Goal: Navigation & Orientation: Find specific page/section

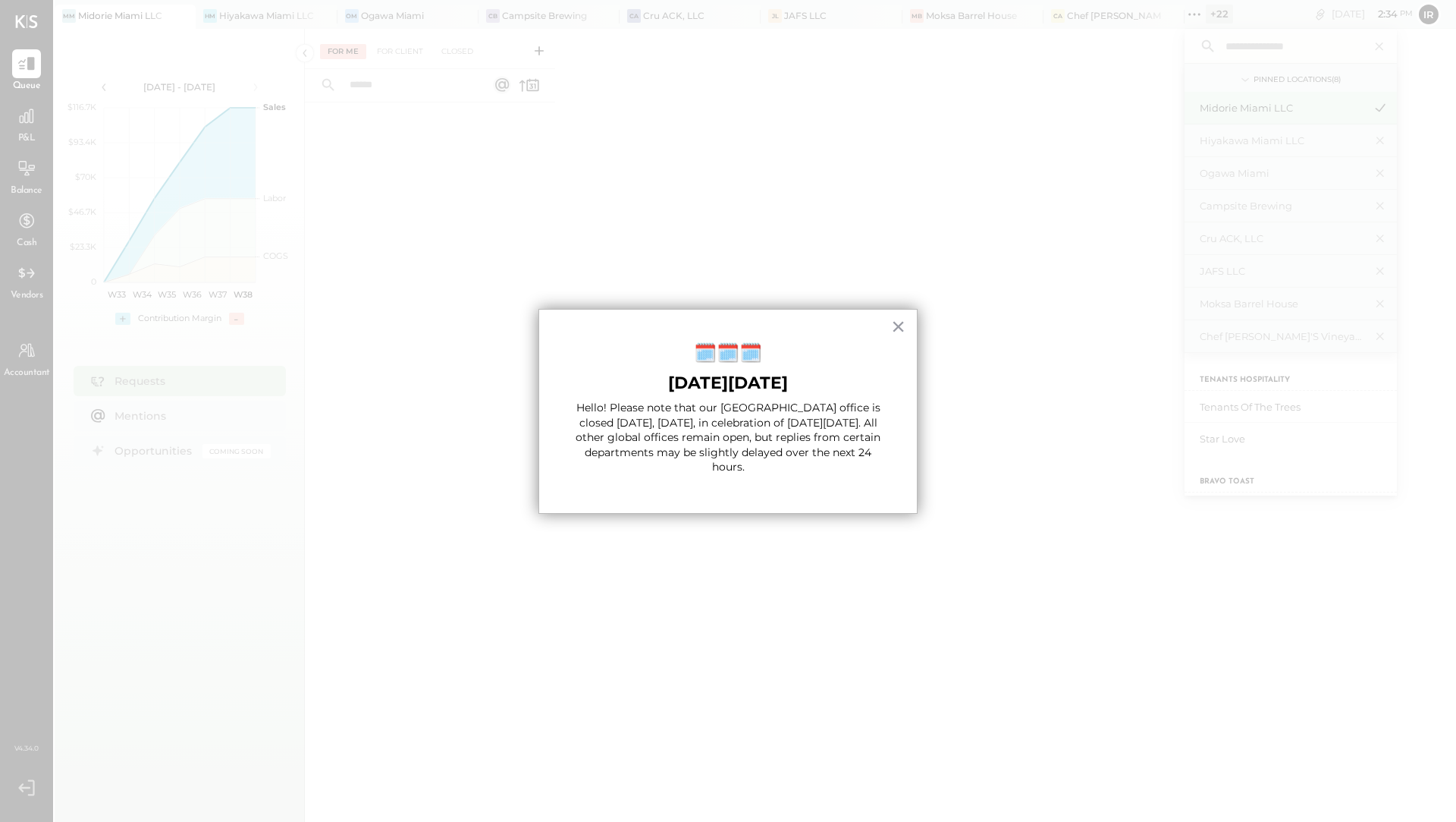
scroll to position [847, 0]
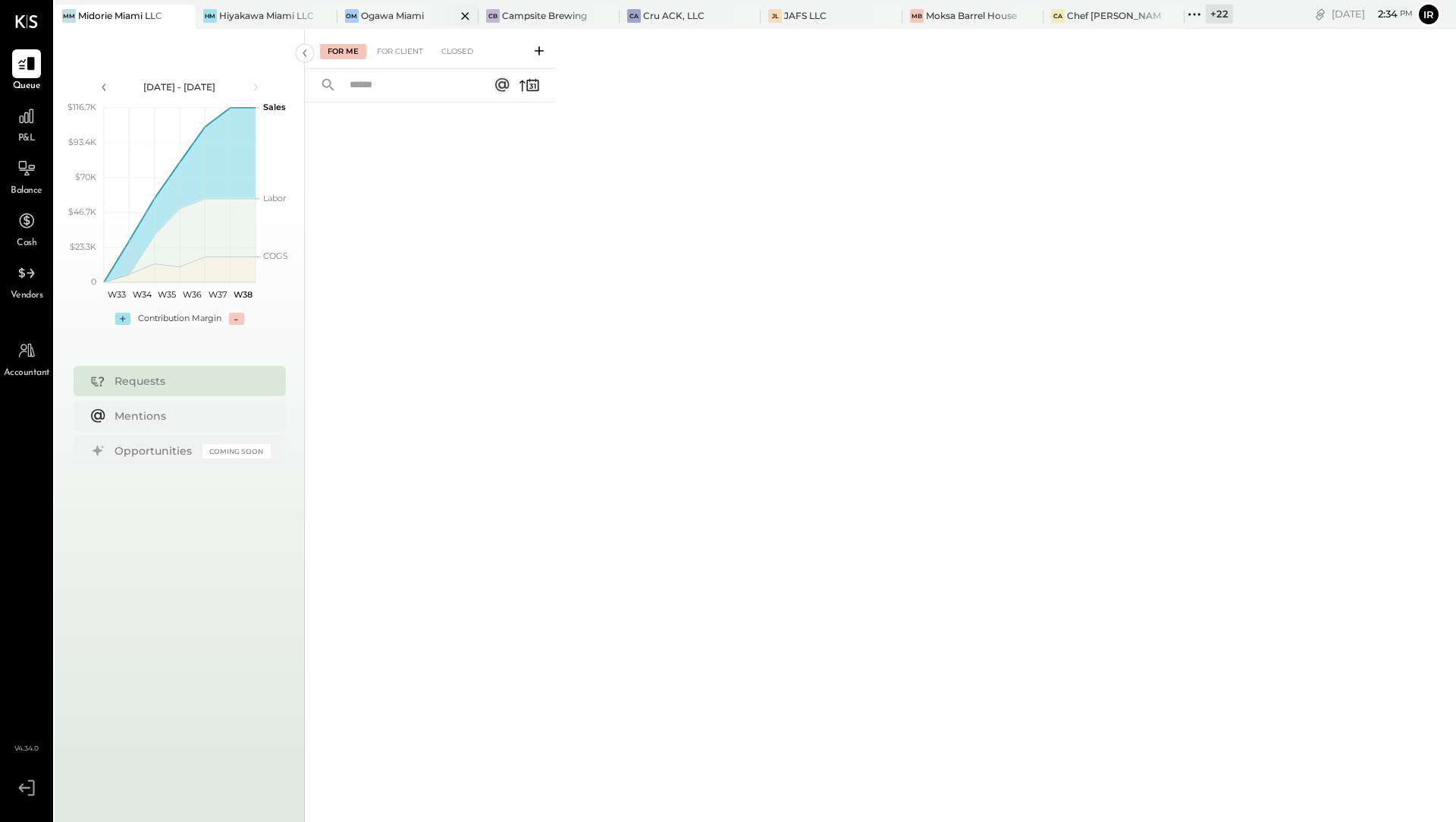
click at [373, 19] on div "Ogawa Miami" at bounding box center [393, 15] width 63 height 13
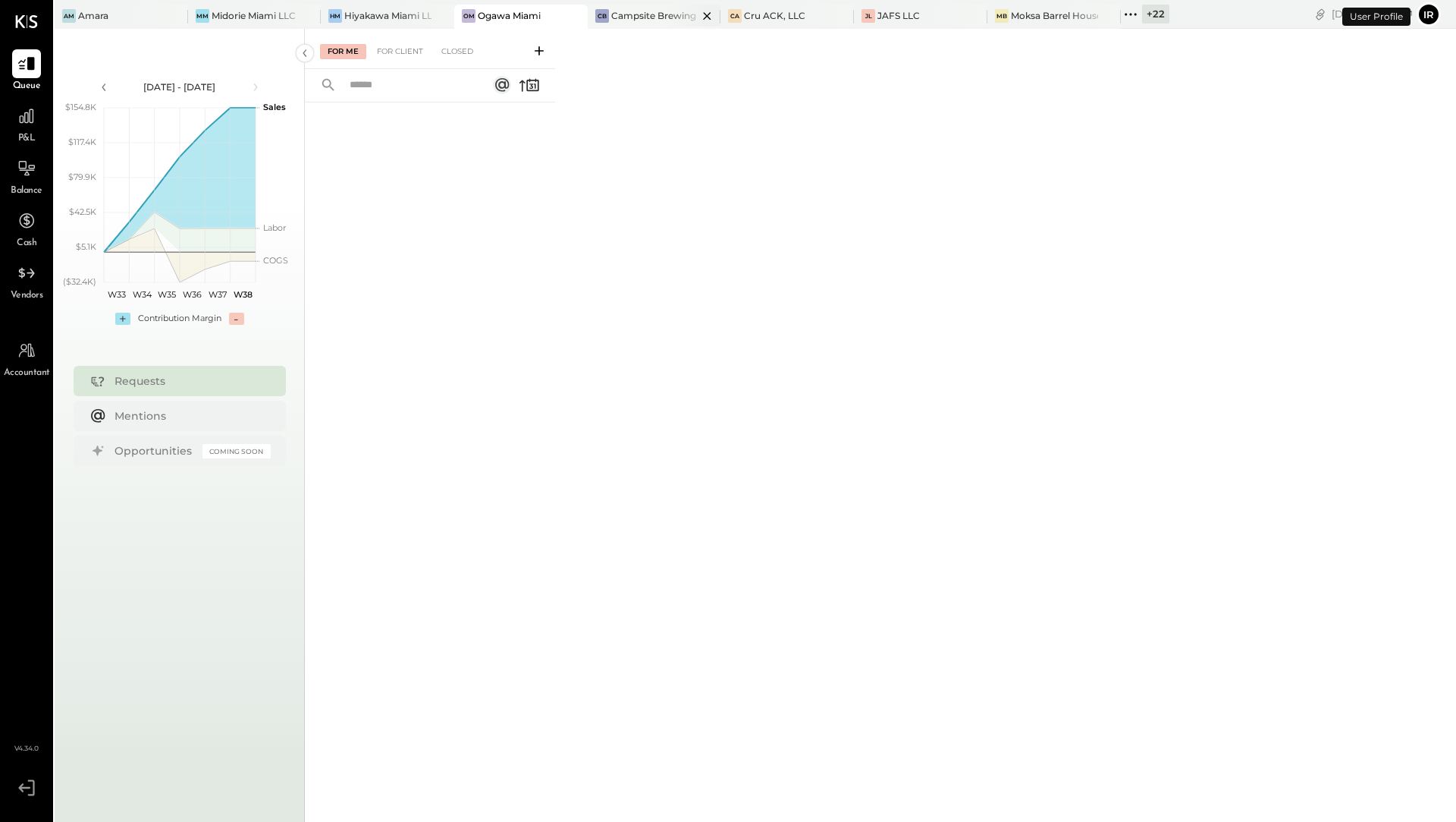
click at [642, 11] on div "Campsite Brewing" at bounding box center [654, 15] width 85 height 13
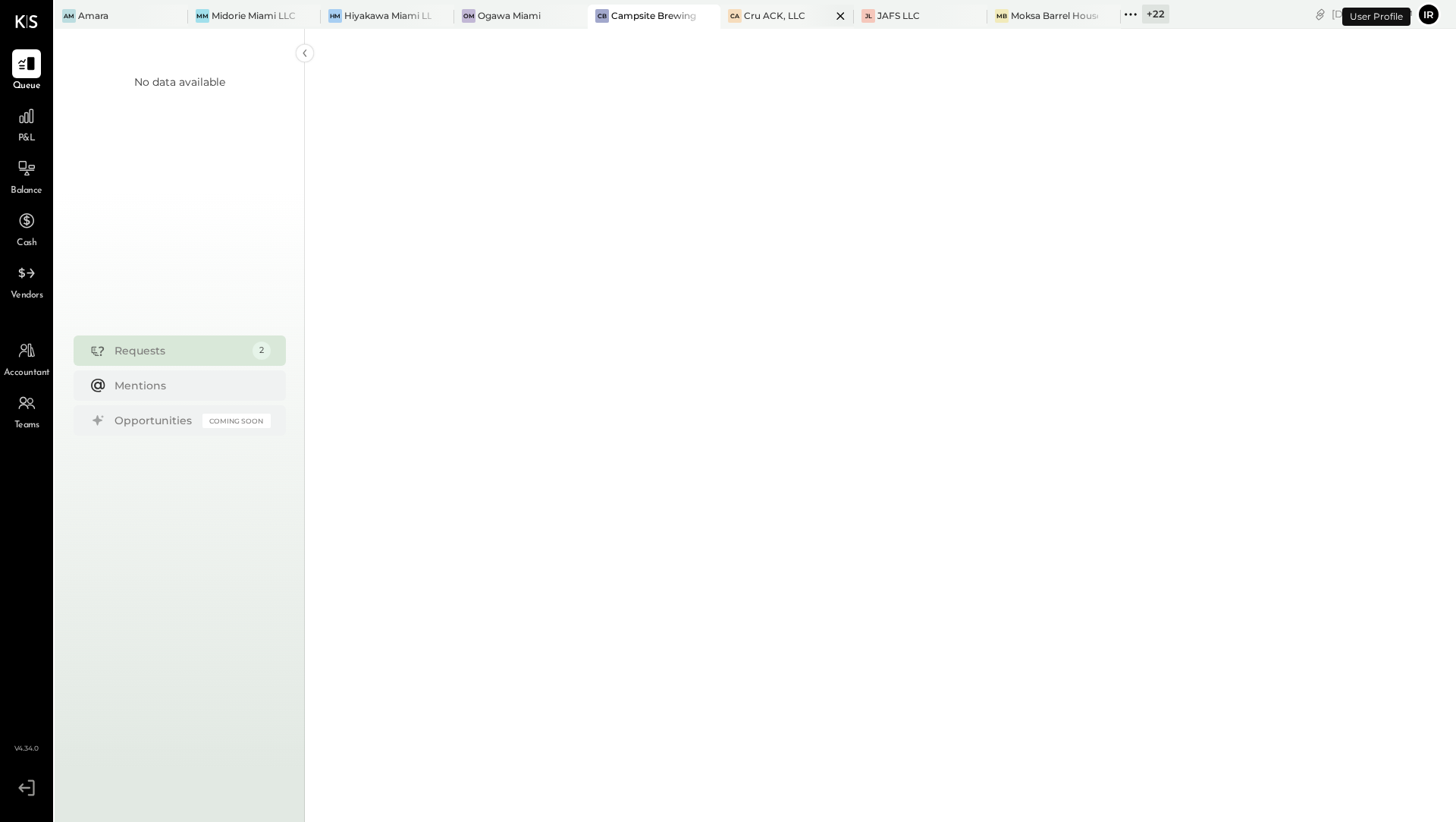
click at [765, 11] on div "Cru ACK, LLC" at bounding box center [775, 15] width 61 height 13
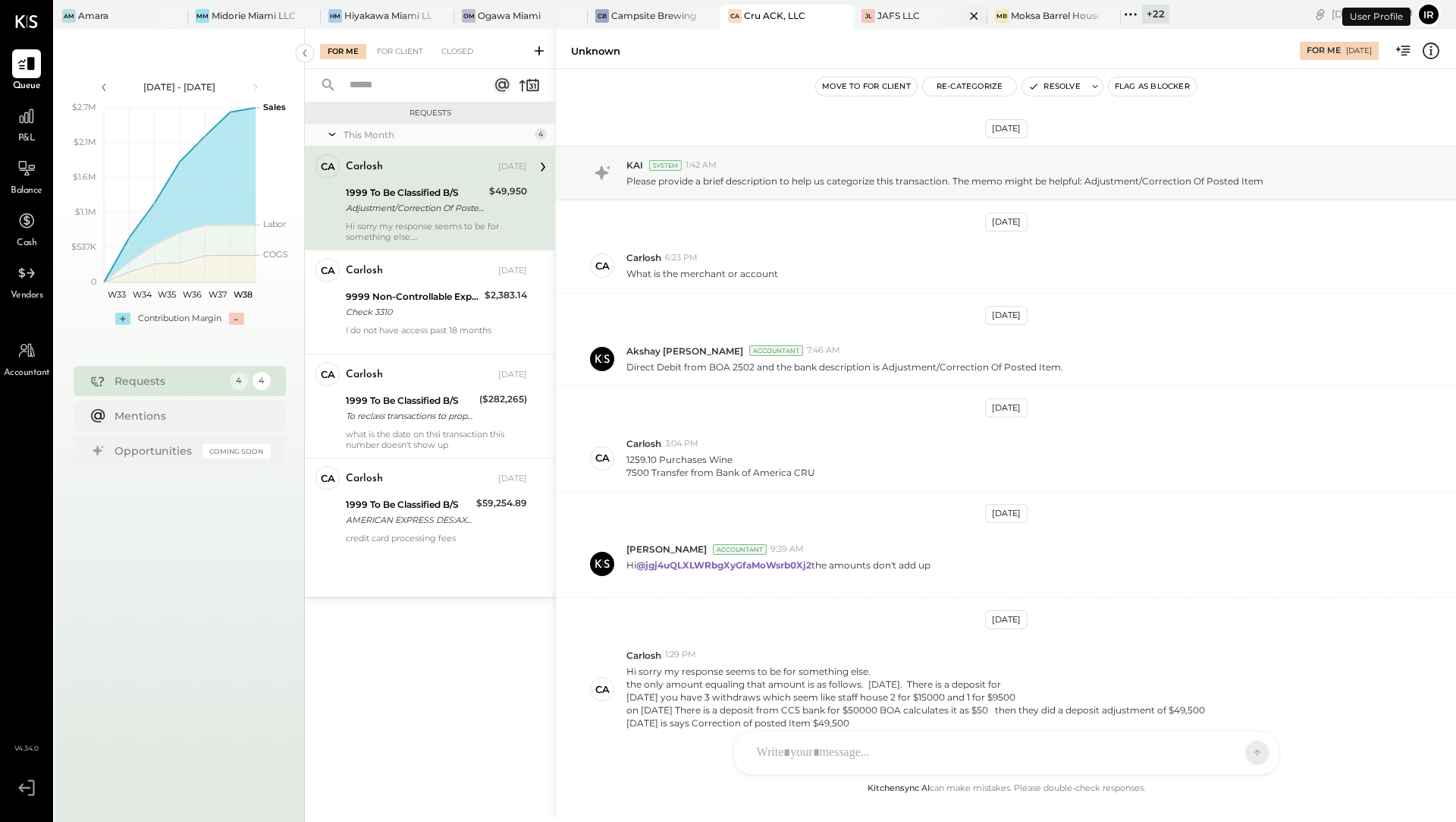
click at [878, 21] on div "JAFS LLC" at bounding box center [898, 15] width 43 height 13
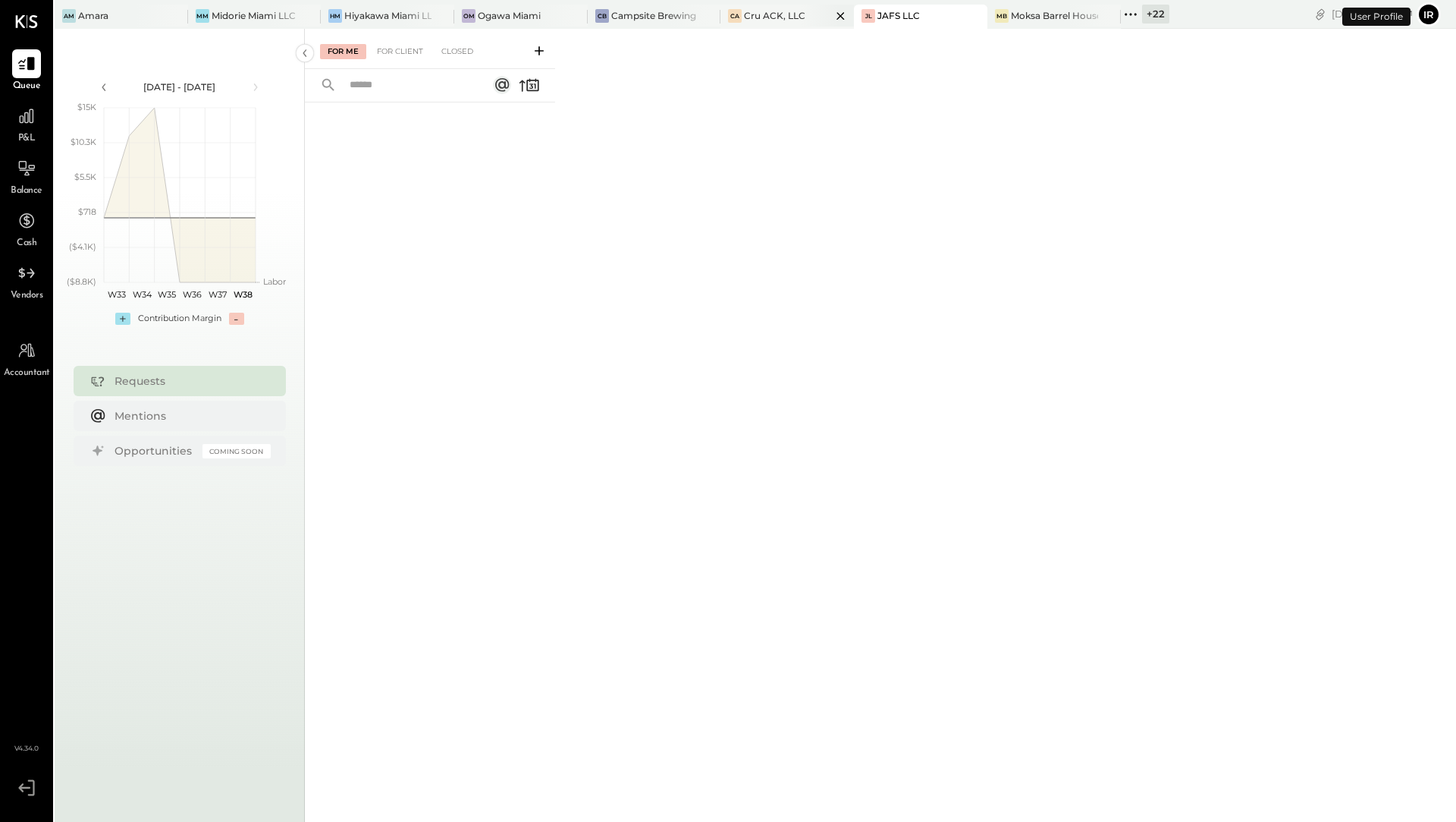
click at [768, 18] on div "Cru ACK, LLC" at bounding box center [775, 15] width 61 height 13
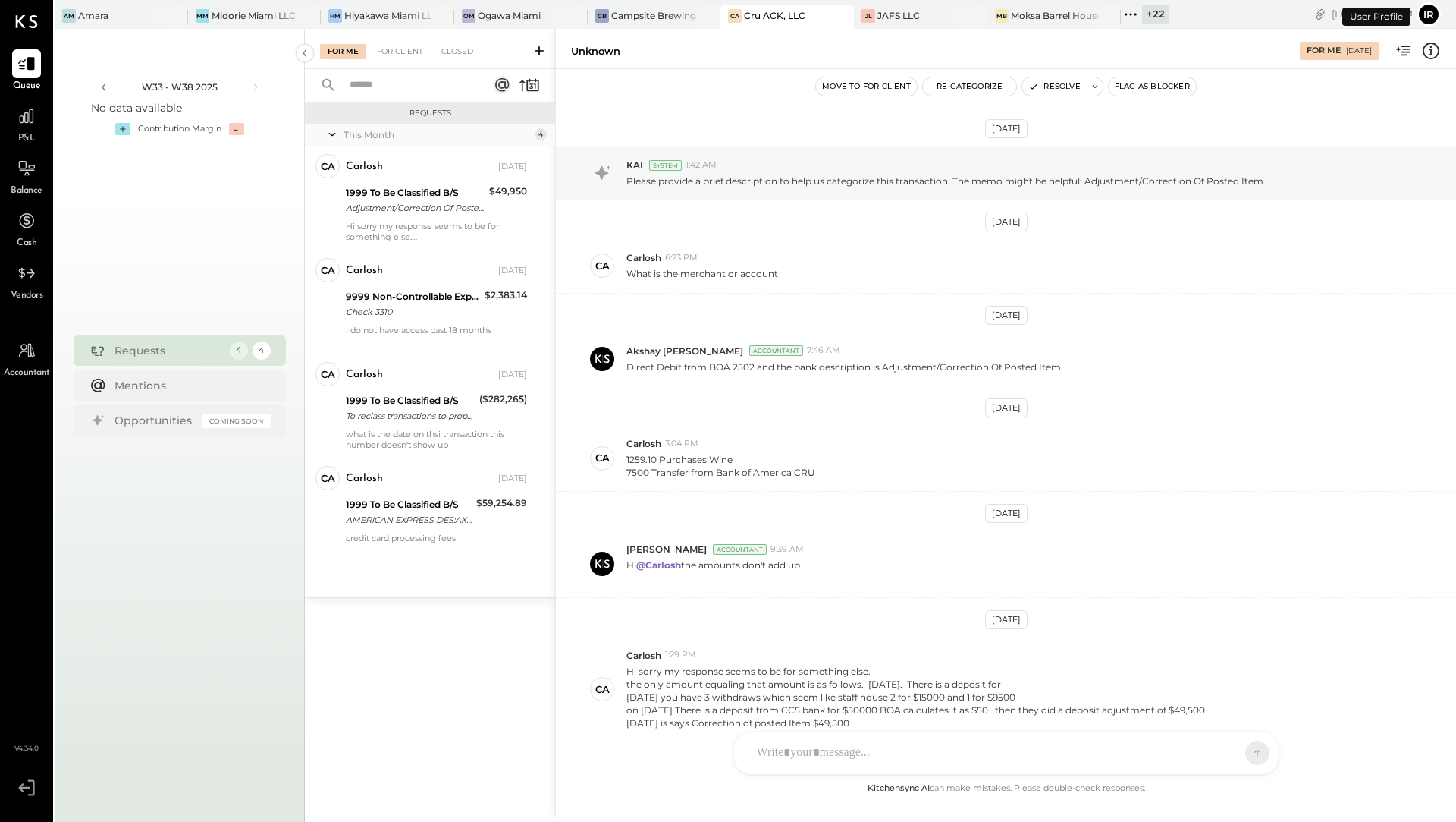
scroll to position [71, 0]
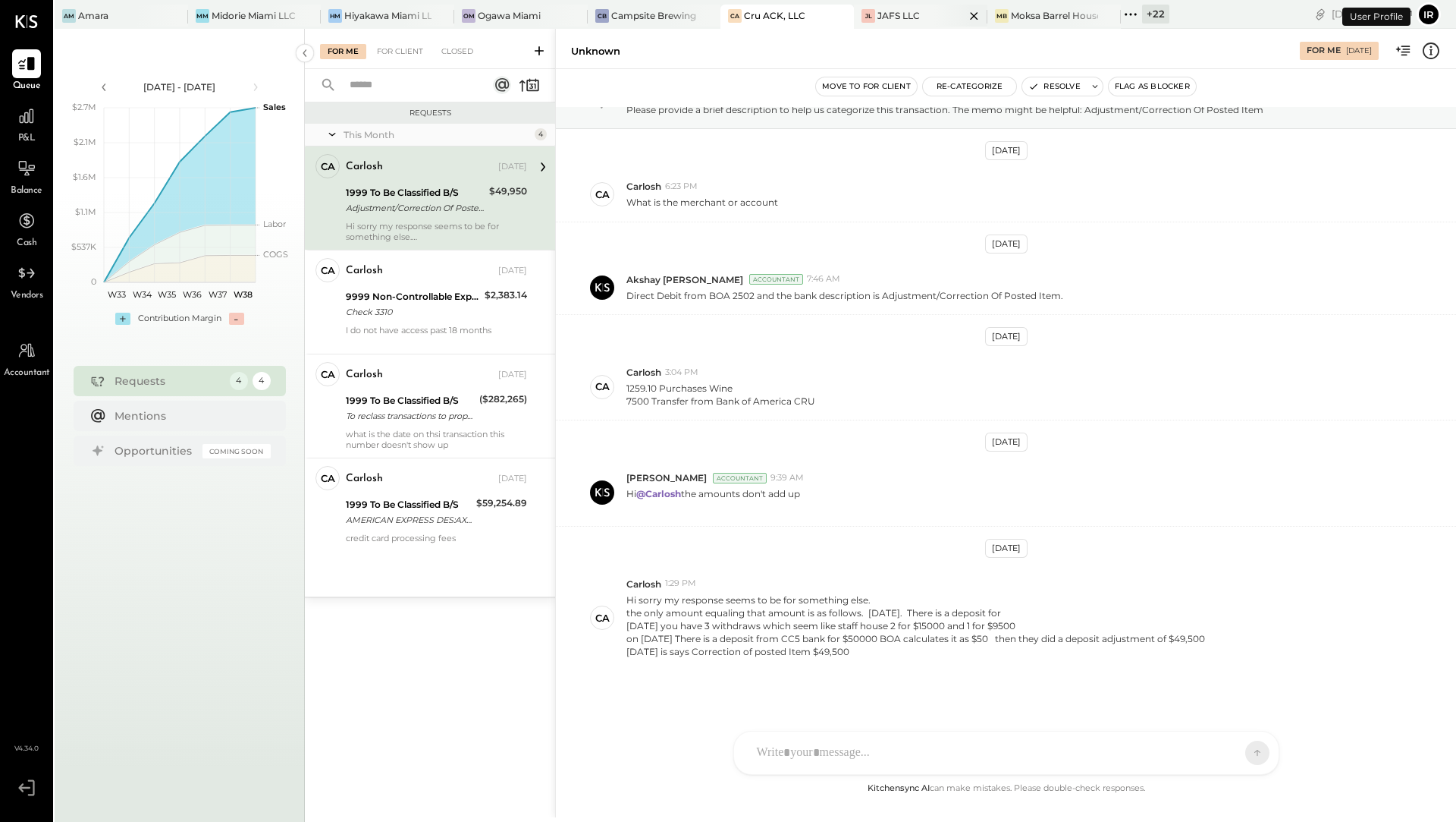
click at [909, 16] on div "JAFS LLC" at bounding box center [898, 15] width 43 height 13
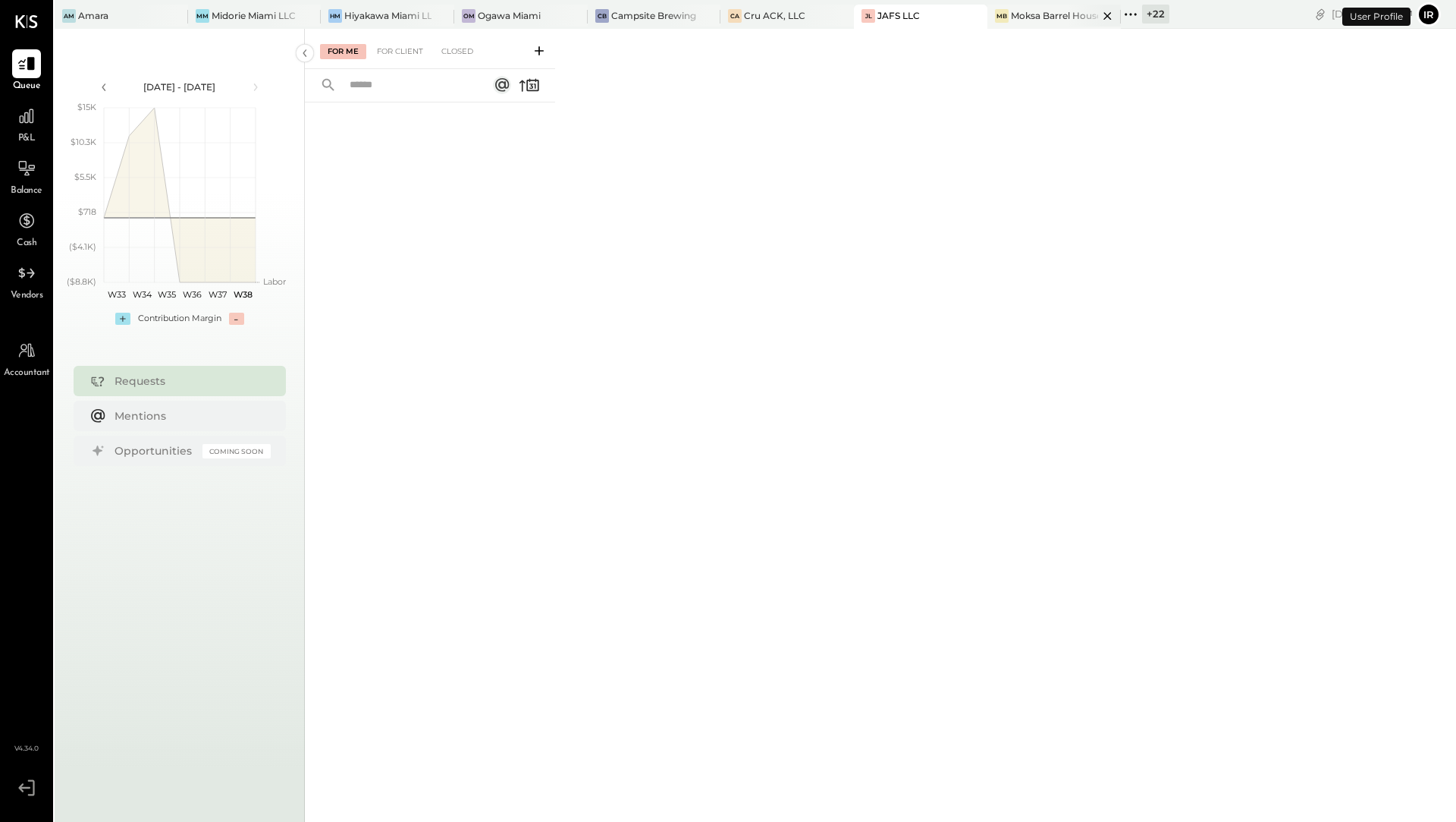
click at [1004, 23] on div "MB Moksa Barrel House" at bounding box center [1054, 17] width 133 height 24
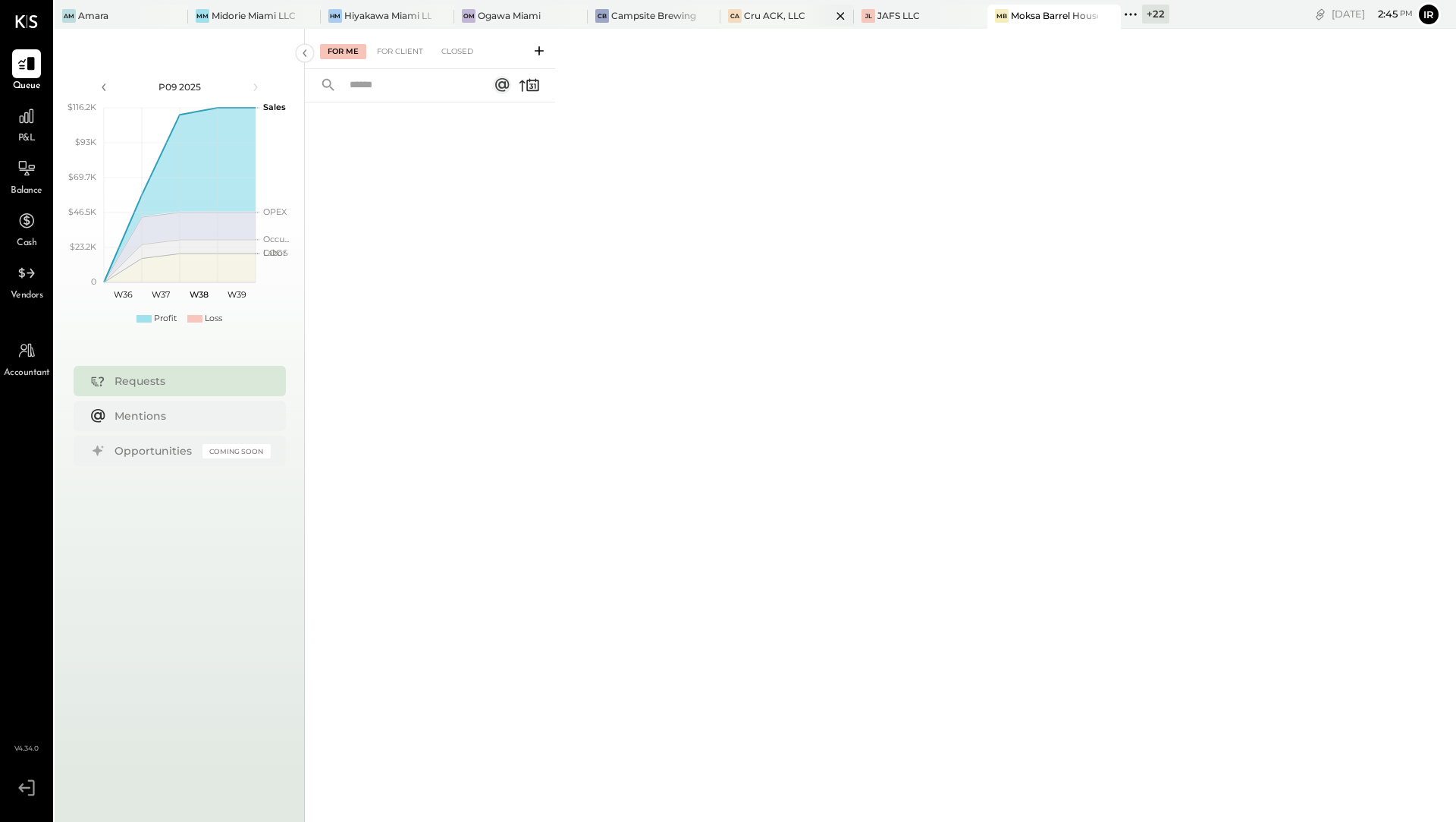
click at [760, 22] on div "CA Cru ACK, LLC" at bounding box center [787, 17] width 133 height 24
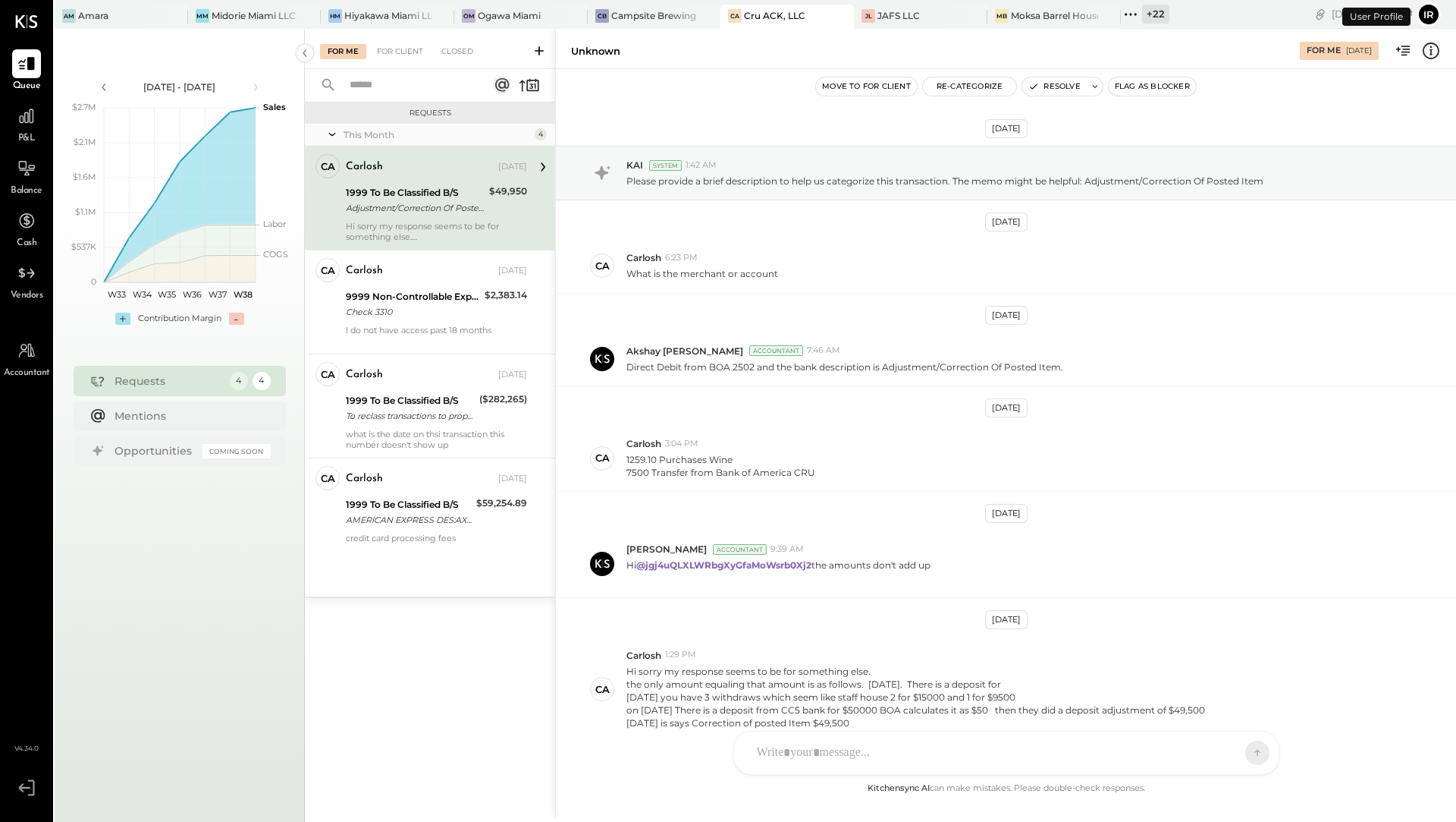
scroll to position [71, 0]
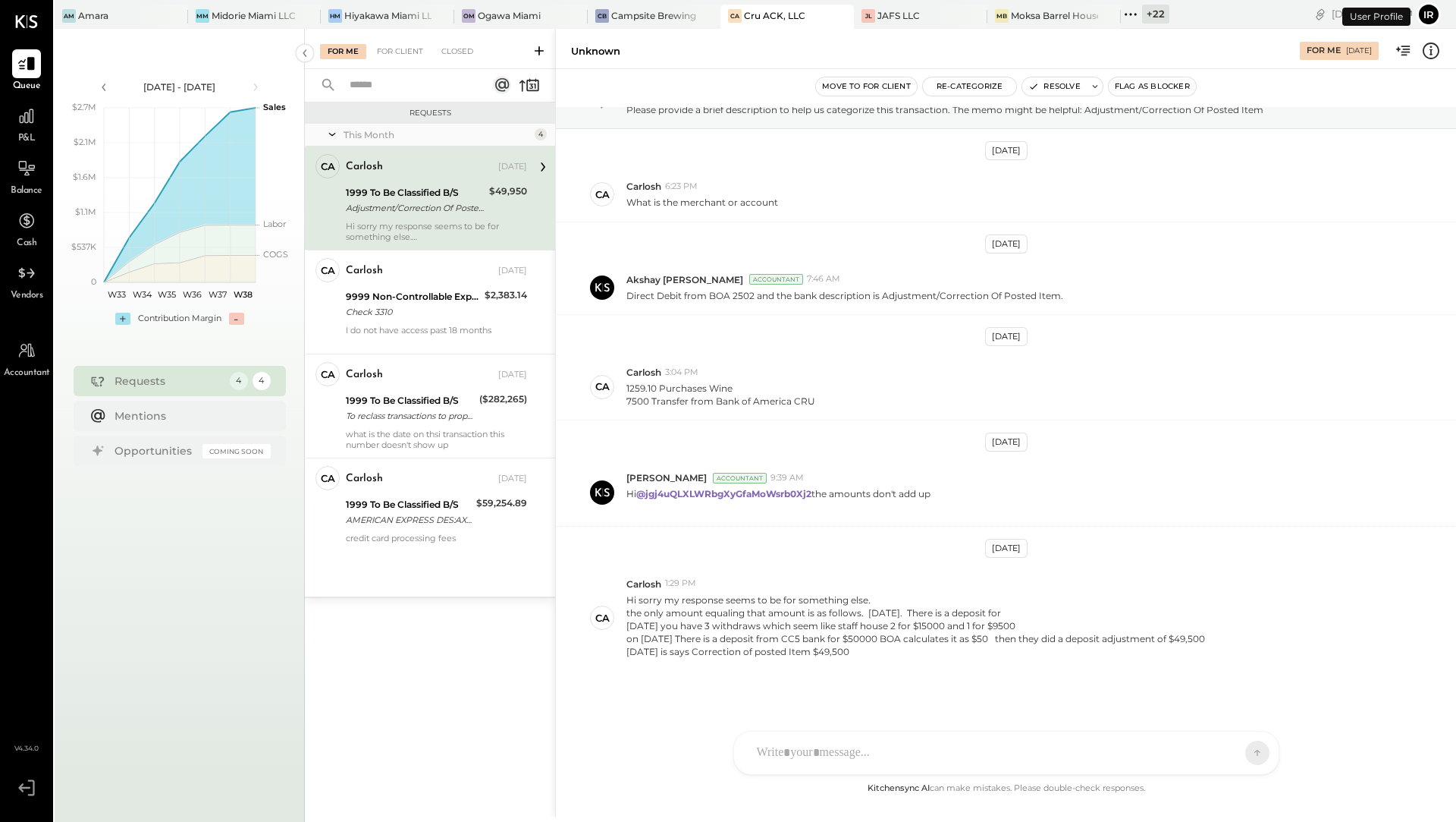
click at [1142, 9] on div "+ 22" at bounding box center [1156, 14] width 27 height 19
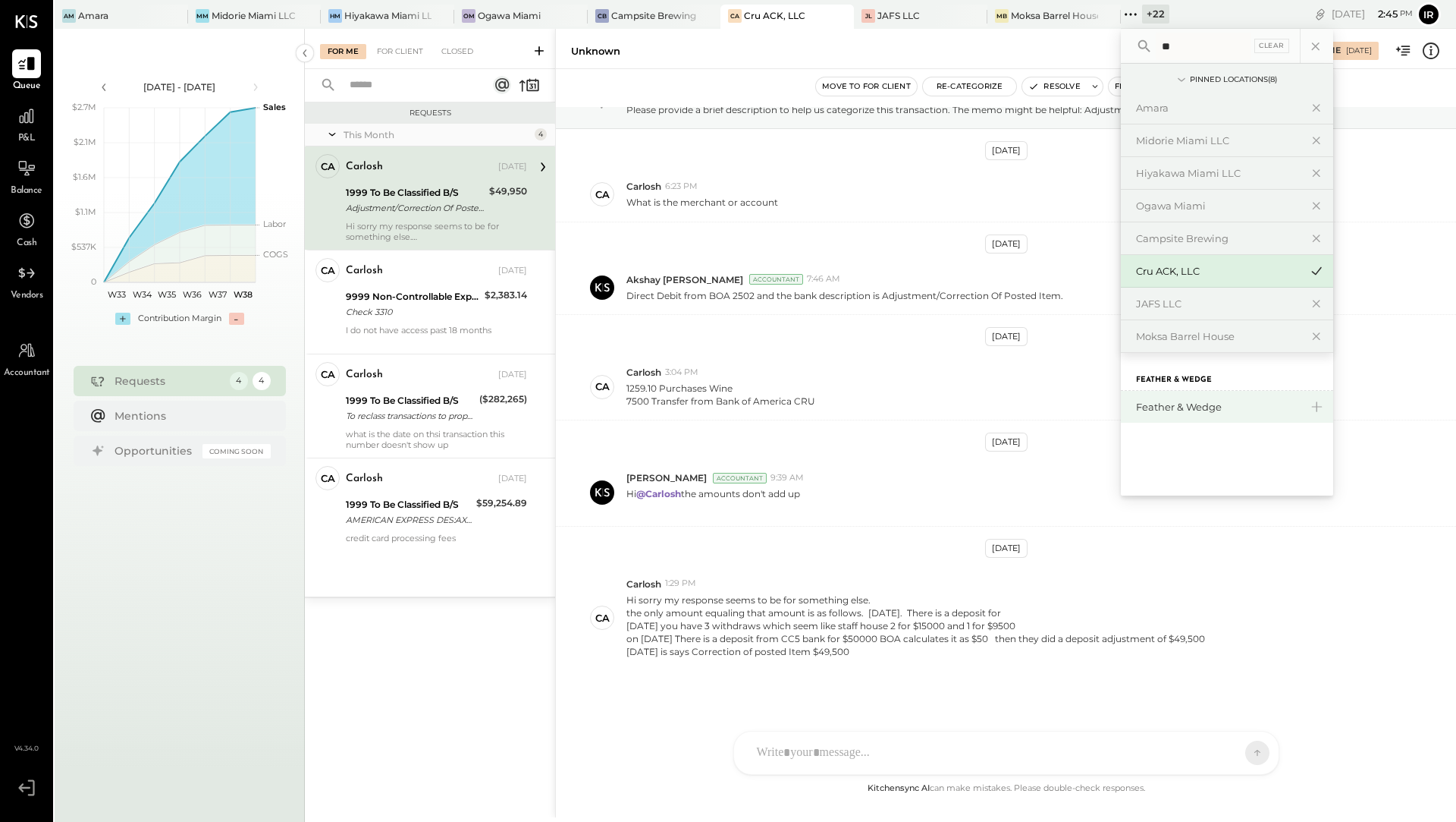
type input "**"
click at [1176, 397] on div "Feather & Wedge" at bounding box center [1227, 406] width 213 height 32
click at [1173, 408] on div "Feather & Wedge" at bounding box center [1218, 407] width 164 height 15
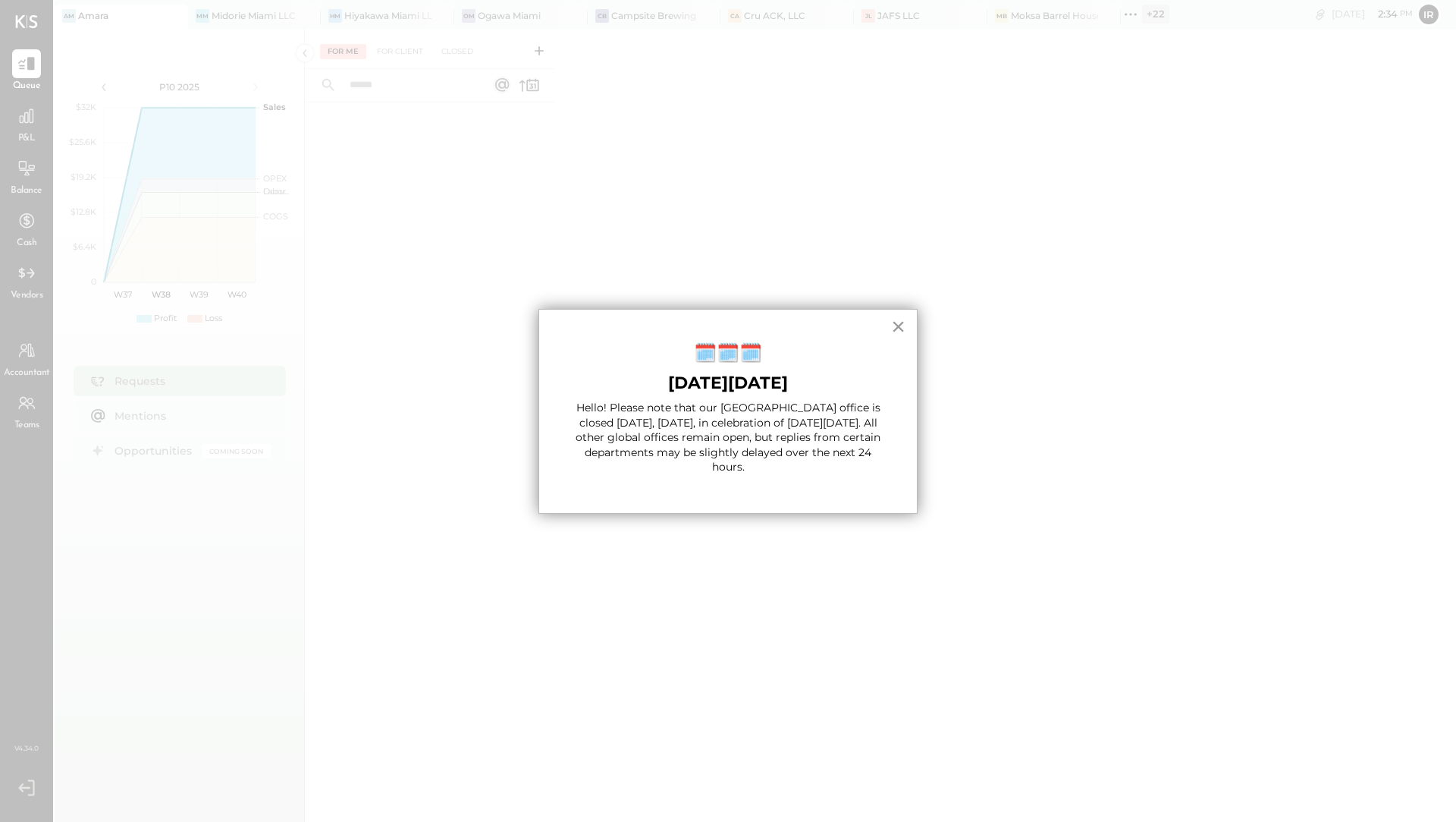
click at [903, 330] on button "×" at bounding box center [898, 327] width 15 height 24
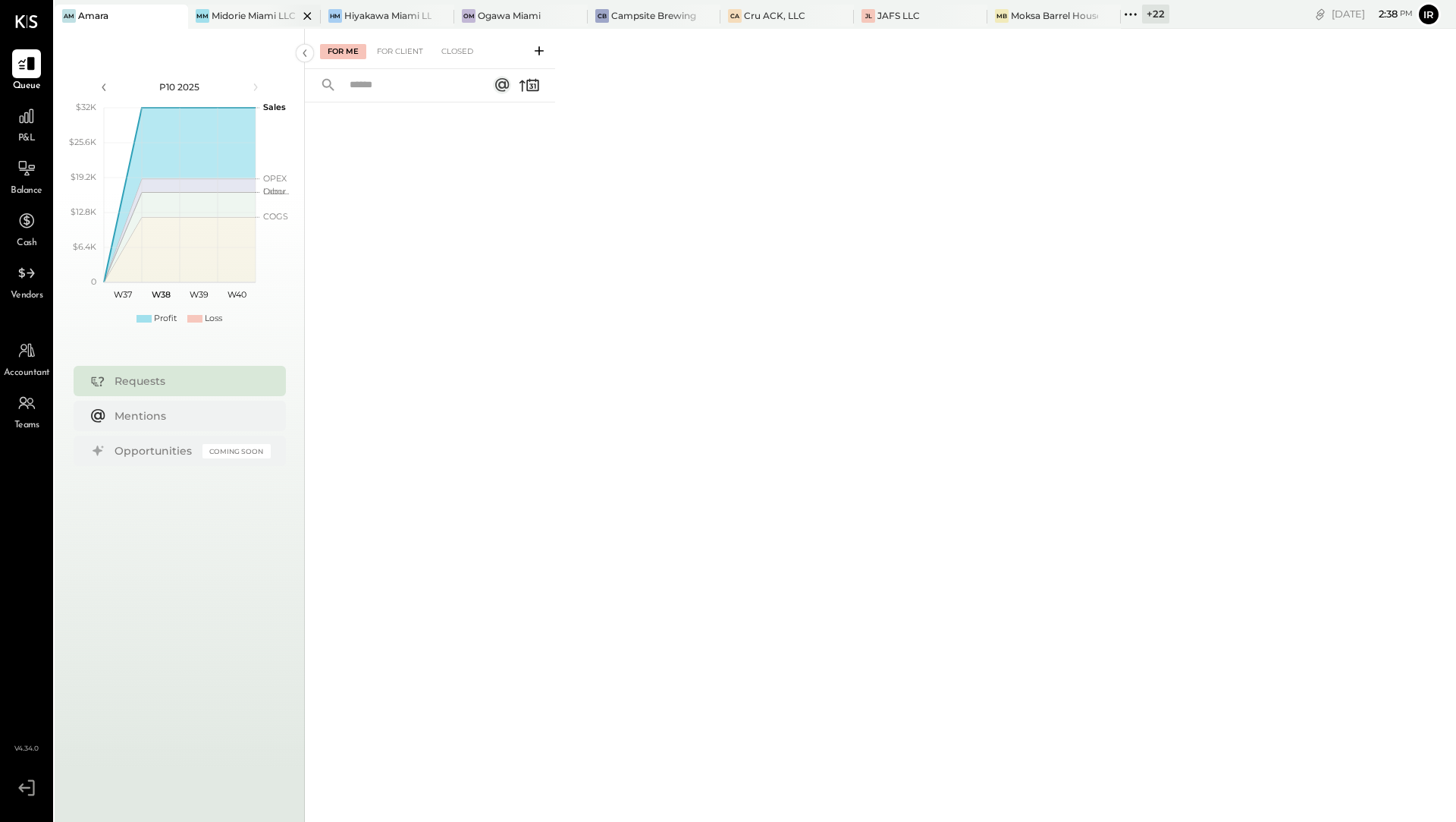
click at [240, 19] on div "Midorie Miami LLC" at bounding box center [254, 15] width 84 height 13
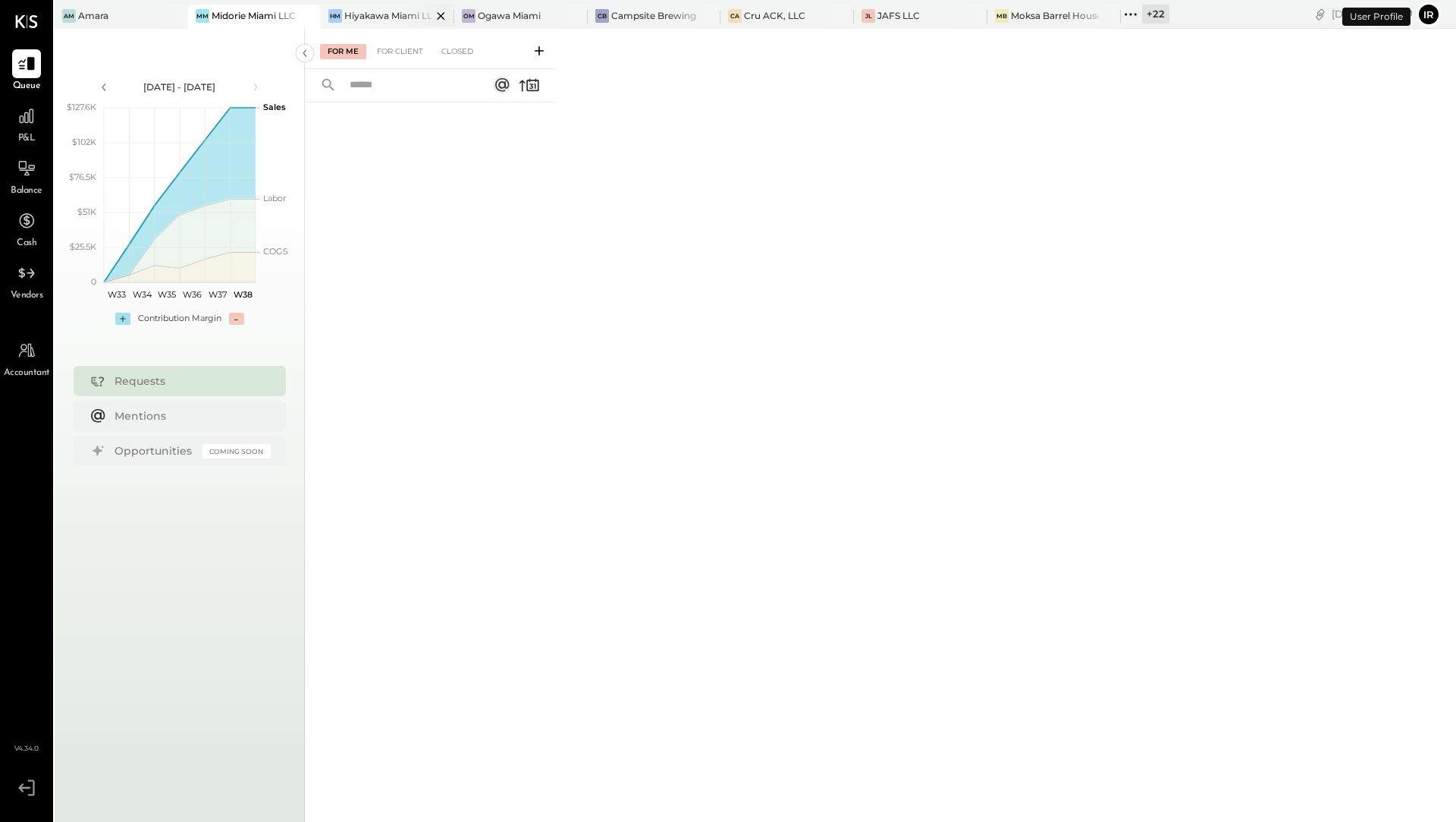
click at [360, 19] on div "Hiyakawa Miami LLC" at bounding box center [388, 15] width 87 height 13
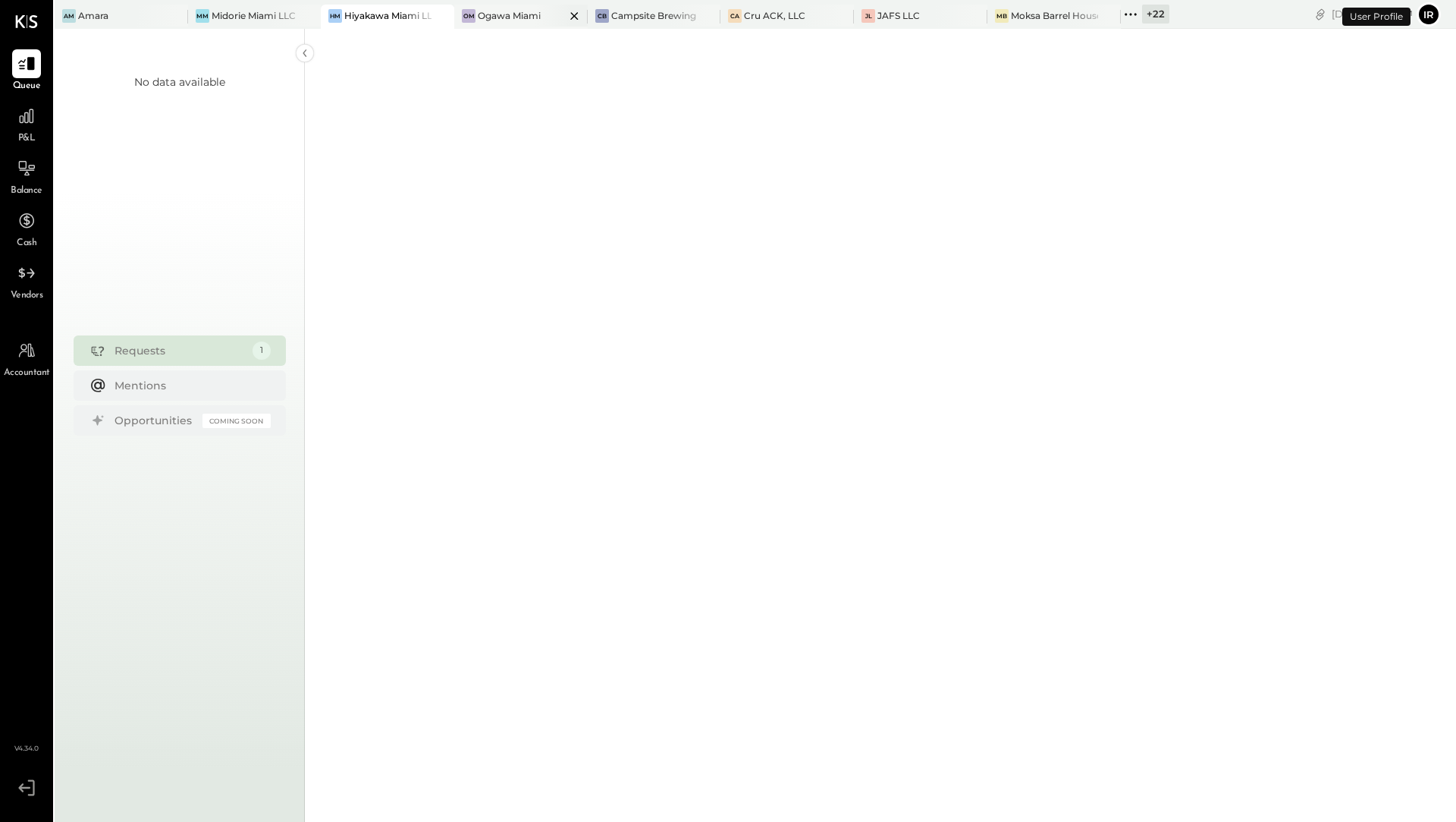
click at [478, 19] on div "Ogawa Miami" at bounding box center [509, 15] width 63 height 13
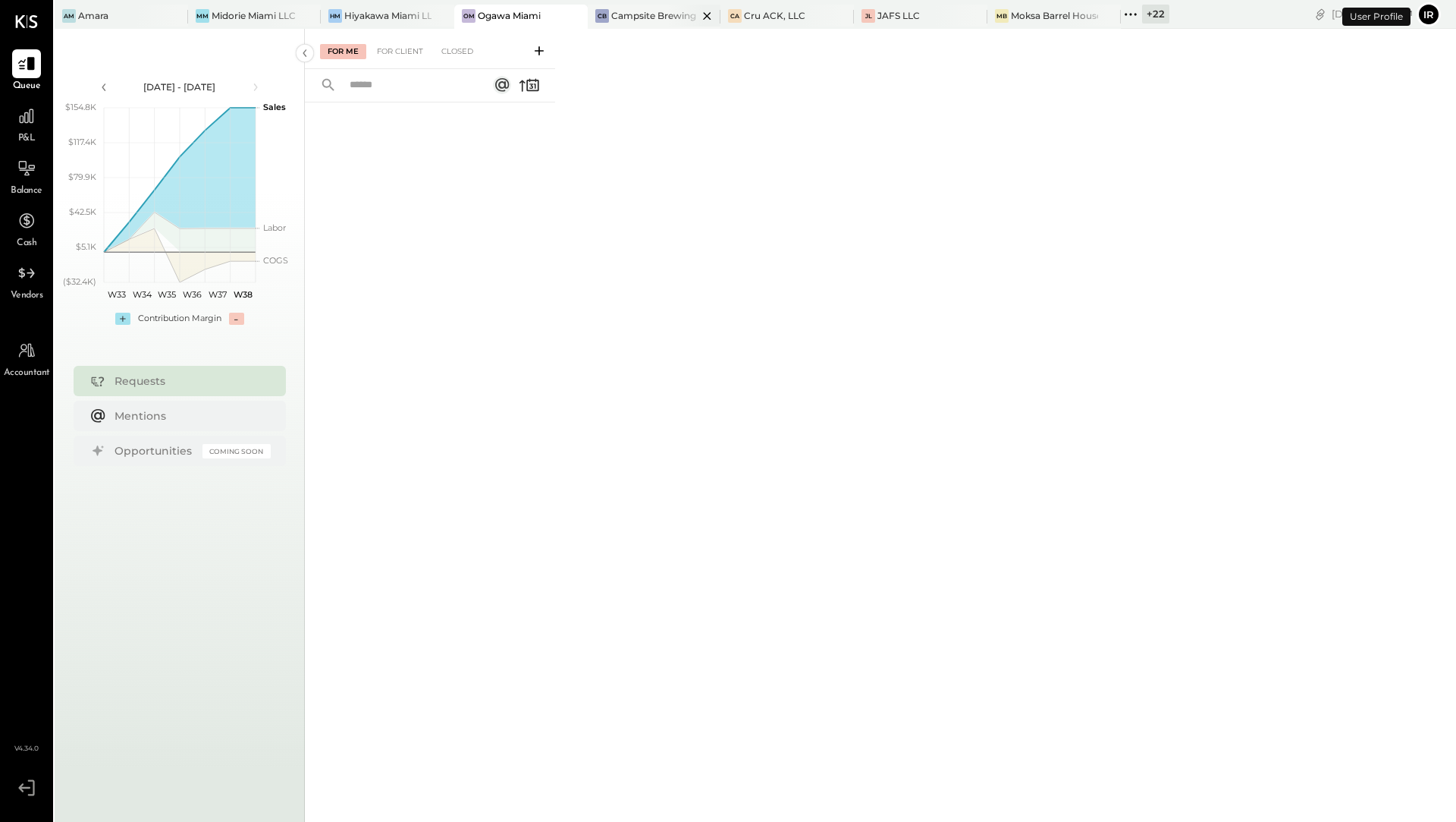
click at [638, 15] on div "Campsite Brewing" at bounding box center [654, 15] width 85 height 13
click at [735, 23] on div "CA Cru ACK, LLC" at bounding box center [787, 17] width 133 height 24
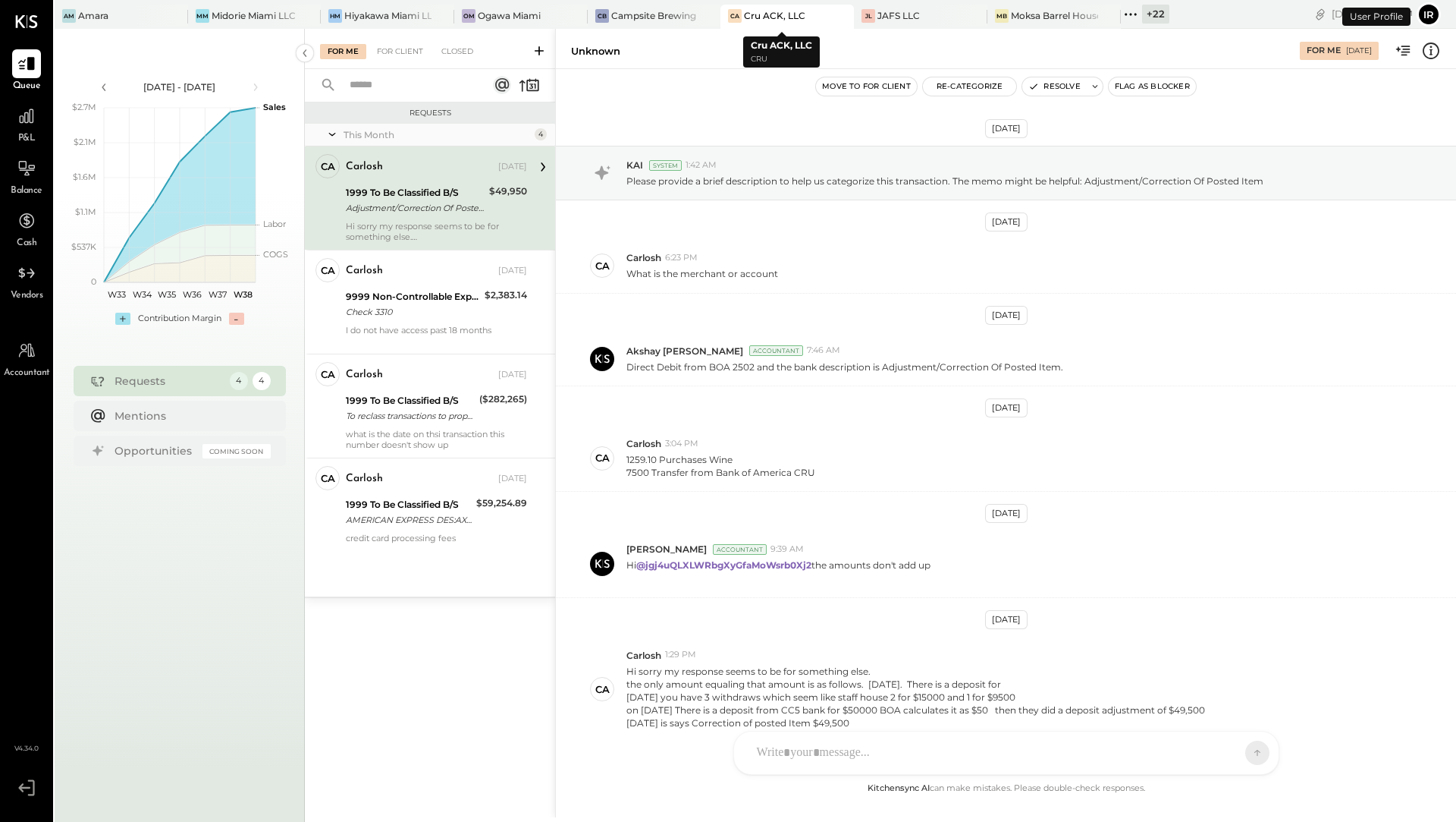
scroll to position [71, 0]
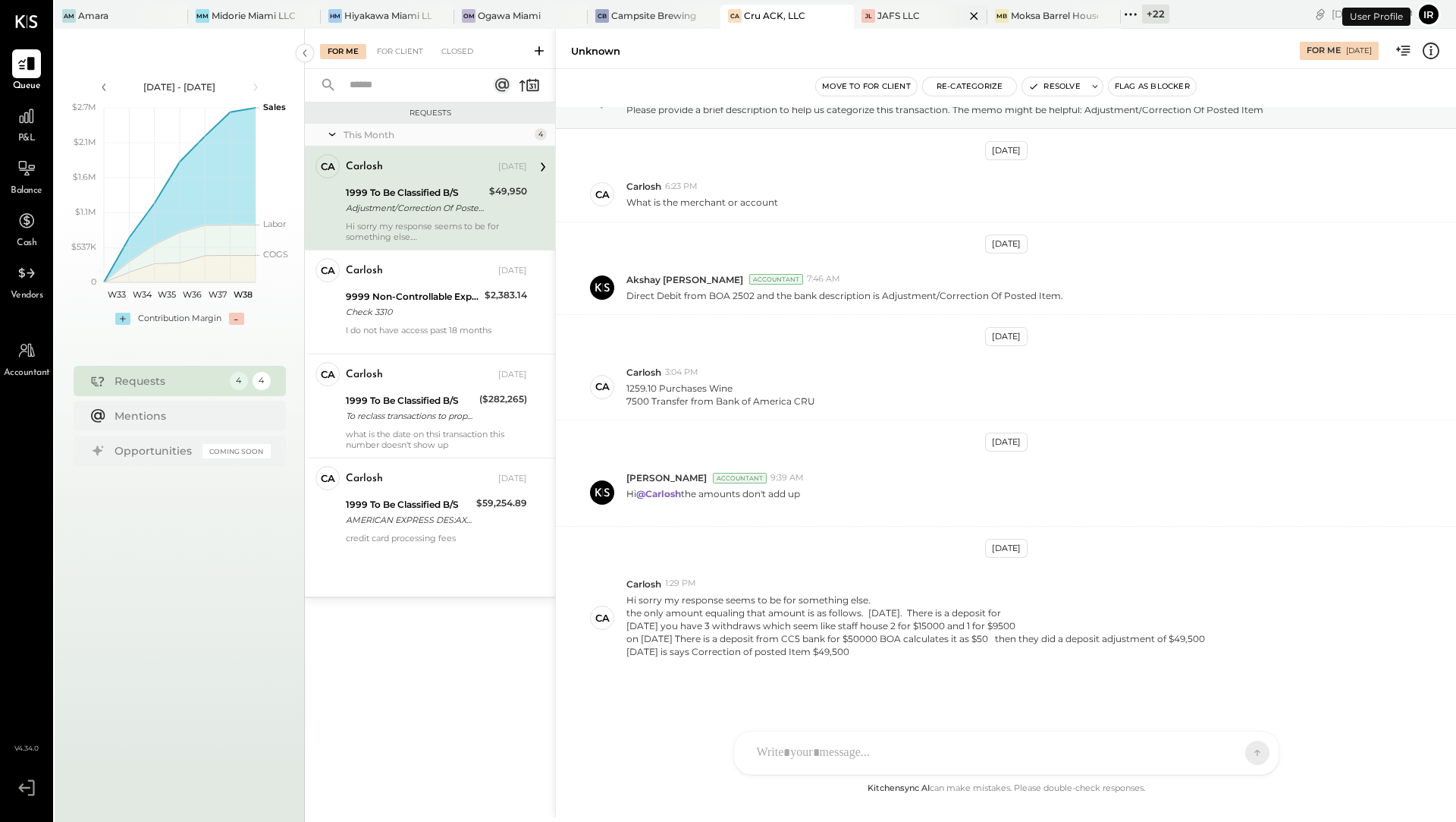
click at [882, 7] on div "JL JAFS LLC" at bounding box center [920, 17] width 133 height 24
